Goal: Check status: Check status

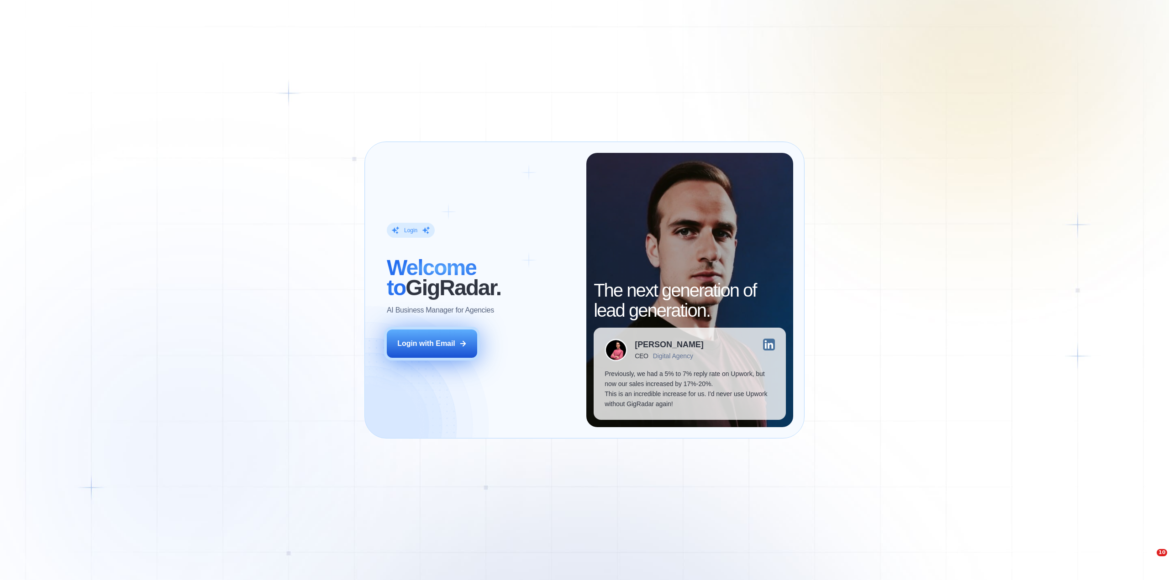
click at [445, 347] on div "Login with Email" at bounding box center [426, 344] width 58 height 10
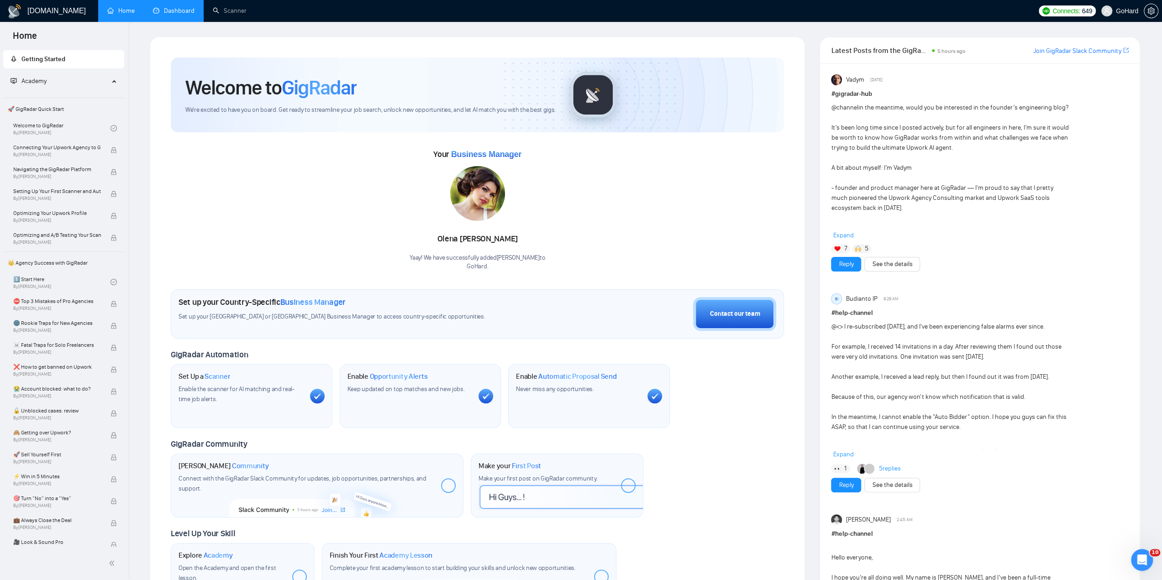
drag, startPoint x: 184, startPoint y: 10, endPoint x: 186, endPoint y: 15, distance: 5.9
click at [184, 10] on link "Dashboard" at bounding box center [174, 11] width 42 height 8
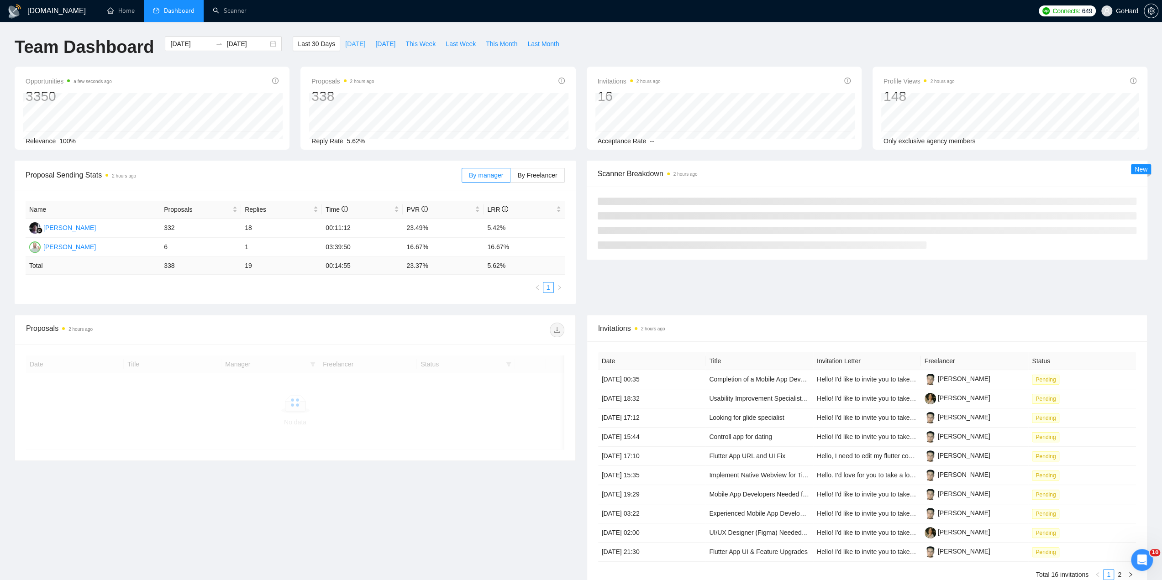
click at [345, 43] on span "[DATE]" at bounding box center [355, 44] width 20 height 10
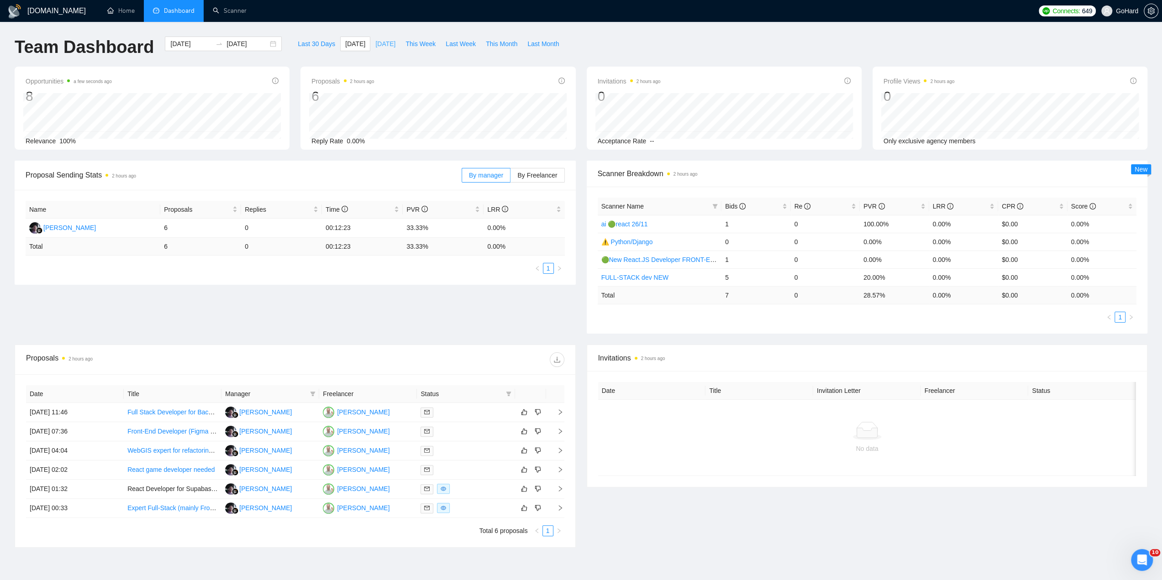
click at [375, 44] on span "[DATE]" at bounding box center [385, 44] width 20 height 10
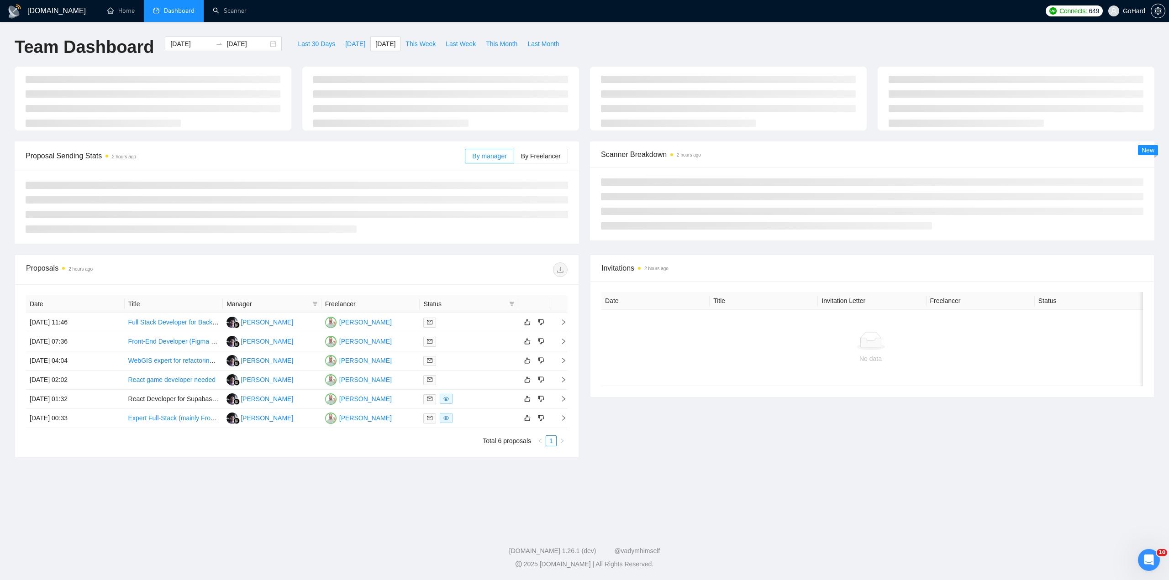
type input "[DATE]"
